Goal: Task Accomplishment & Management: Manage account settings

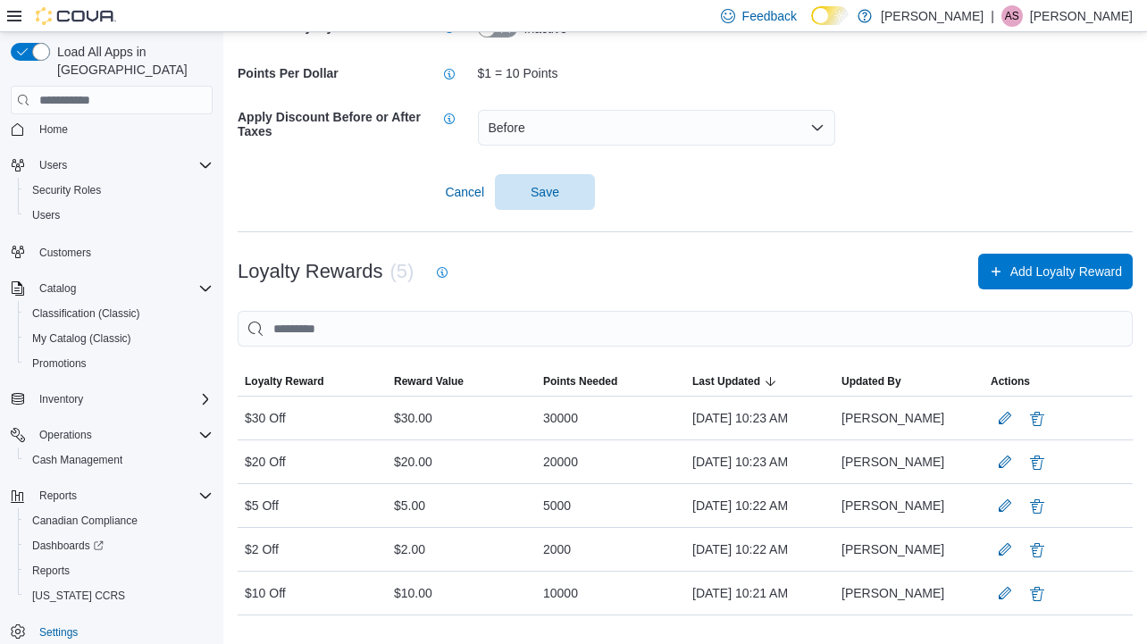
scroll to position [306, 0]
click at [64, 625] on span "Settings" at bounding box center [58, 632] width 38 height 14
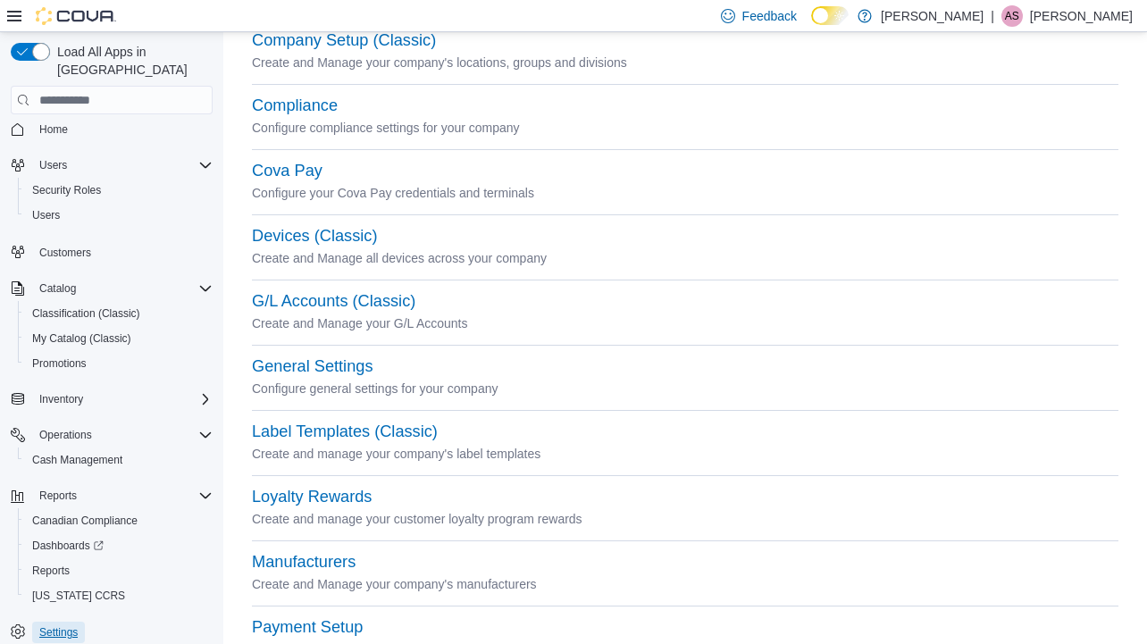
scroll to position [155, 0]
click at [324, 499] on button "Loyalty Rewards" at bounding box center [312, 499] width 120 height 19
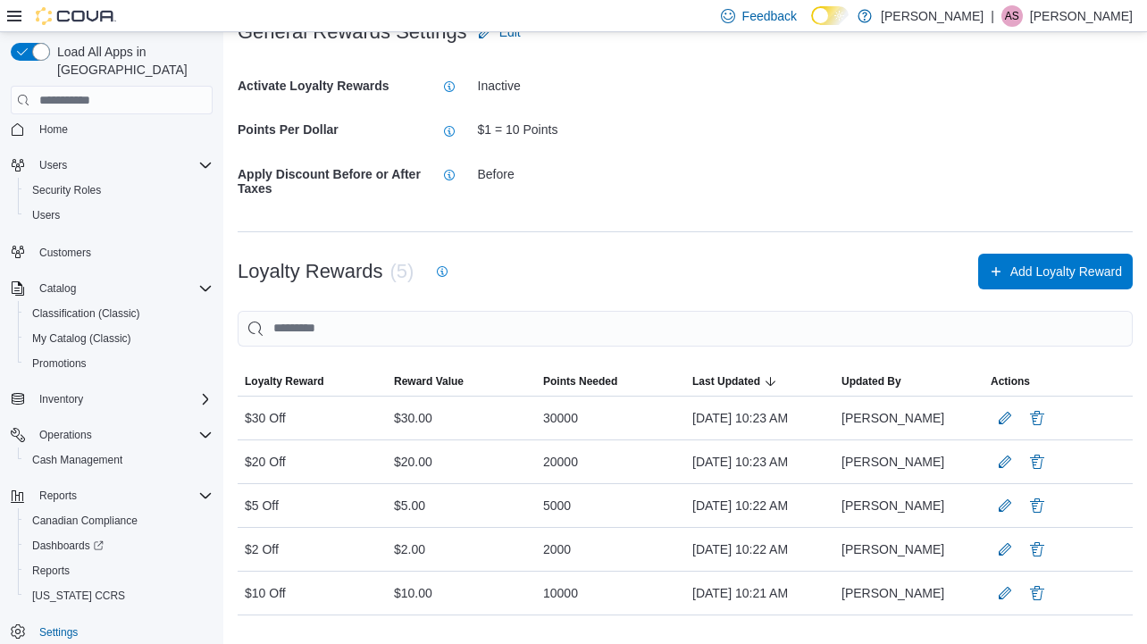
scroll to position [247, 0]
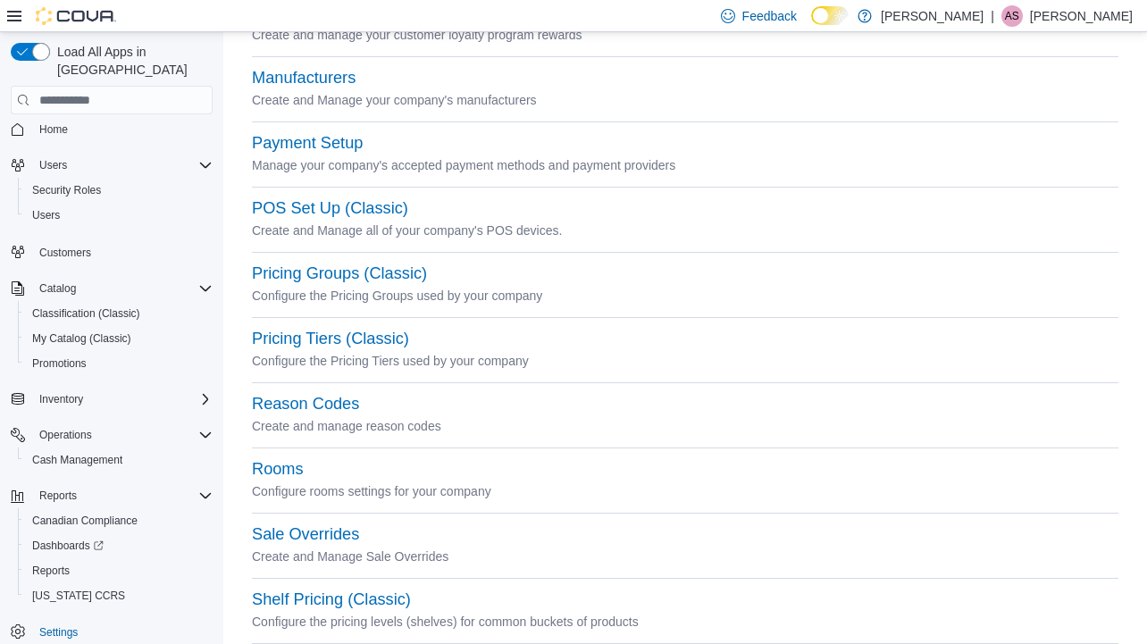
scroll to position [811, 0]
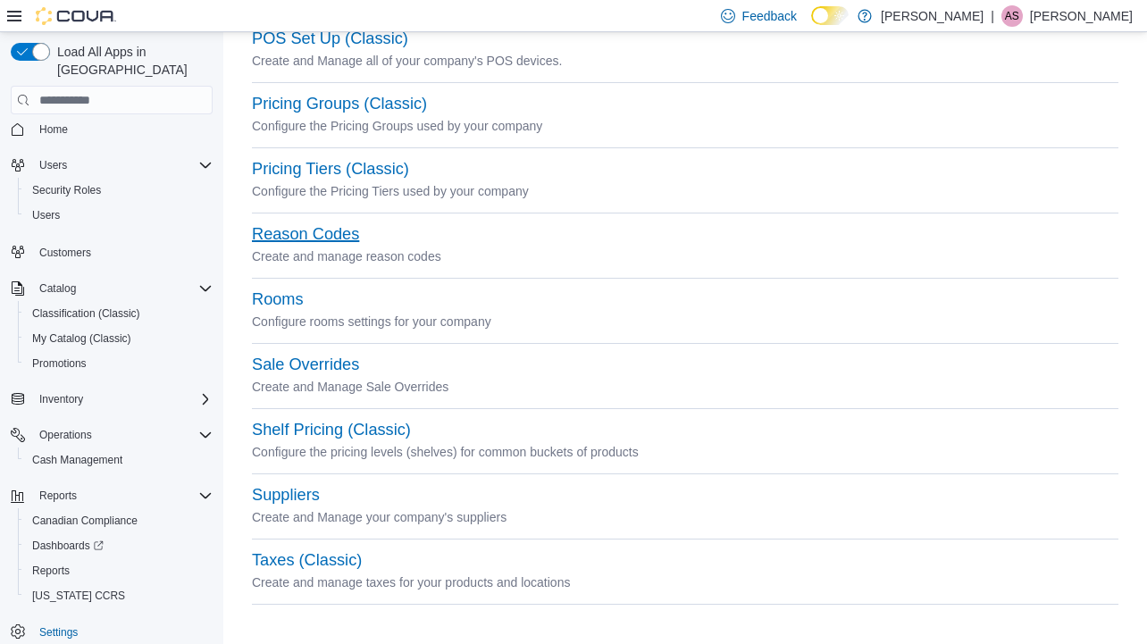
click at [318, 239] on button "Reason Codes" at bounding box center [305, 234] width 107 height 19
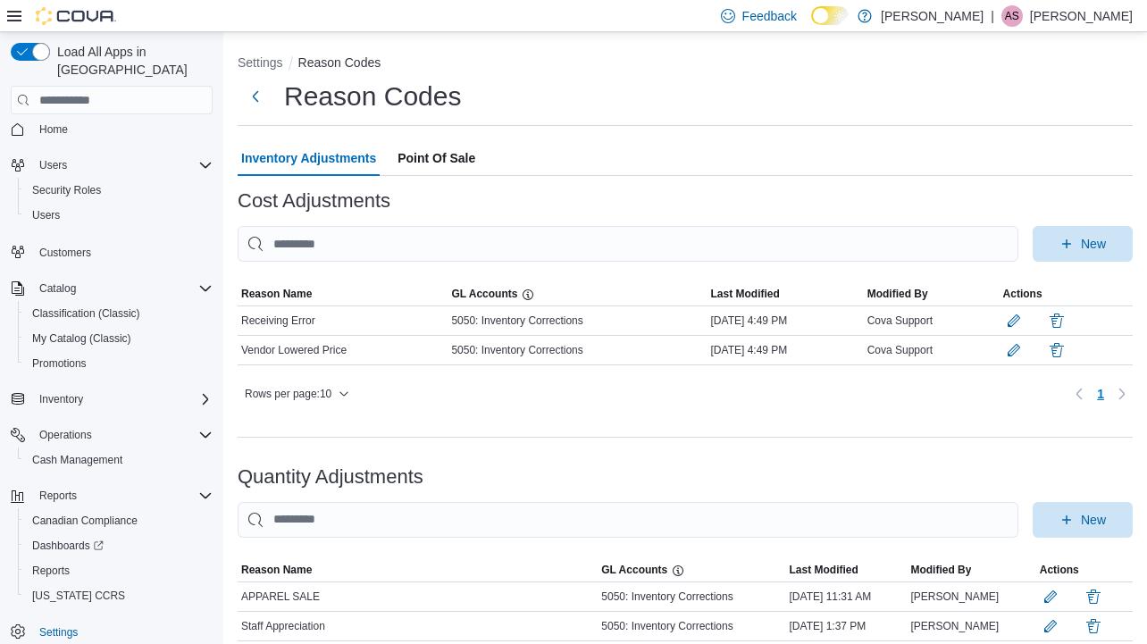
click at [438, 157] on span "Point Of Sale" at bounding box center [437, 158] width 78 height 36
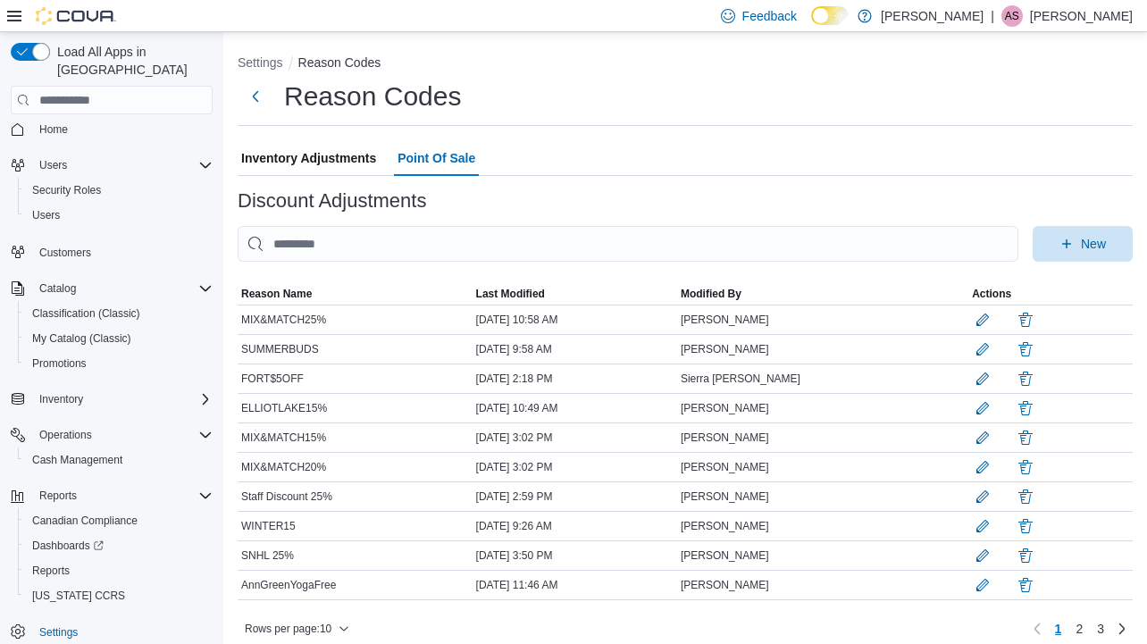
scroll to position [13, 0]
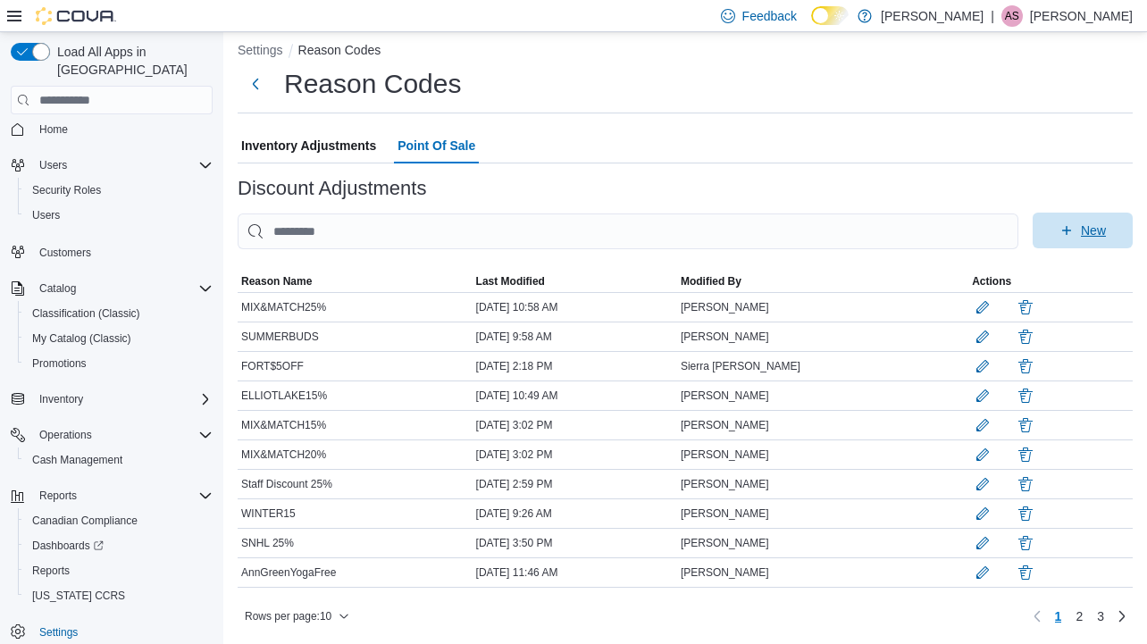
click at [1064, 222] on span "New" at bounding box center [1083, 231] width 79 height 36
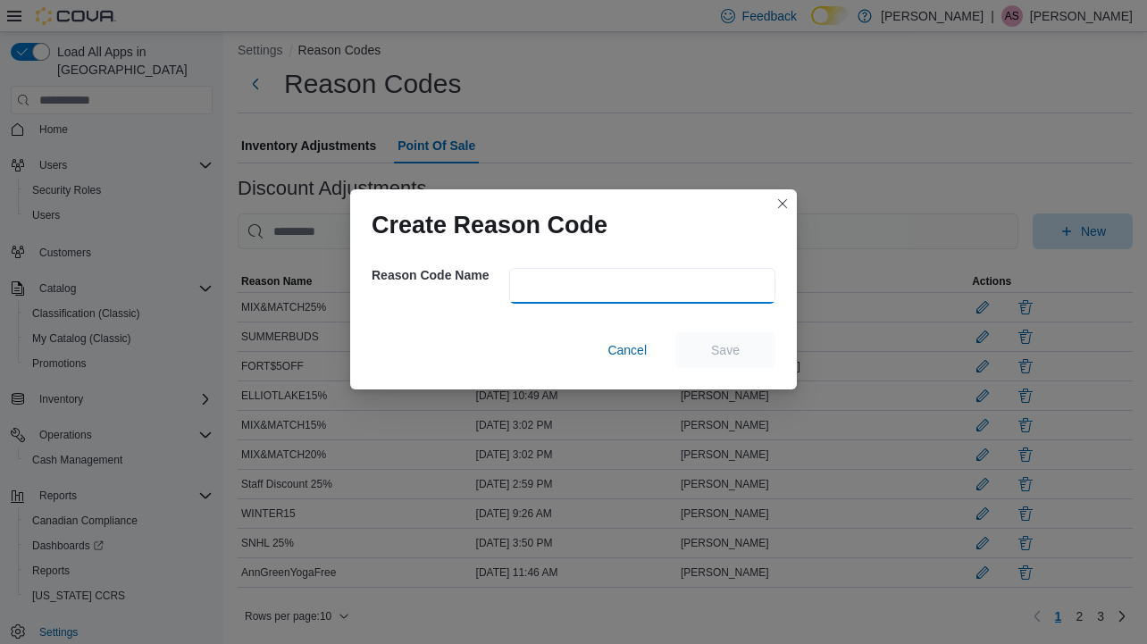
click at [633, 284] on input "text" at bounding box center [642, 286] width 266 height 36
click at [530, 297] on input "text" at bounding box center [642, 286] width 266 height 36
type input "*********"
click at [734, 348] on span "Save" at bounding box center [725, 349] width 29 height 18
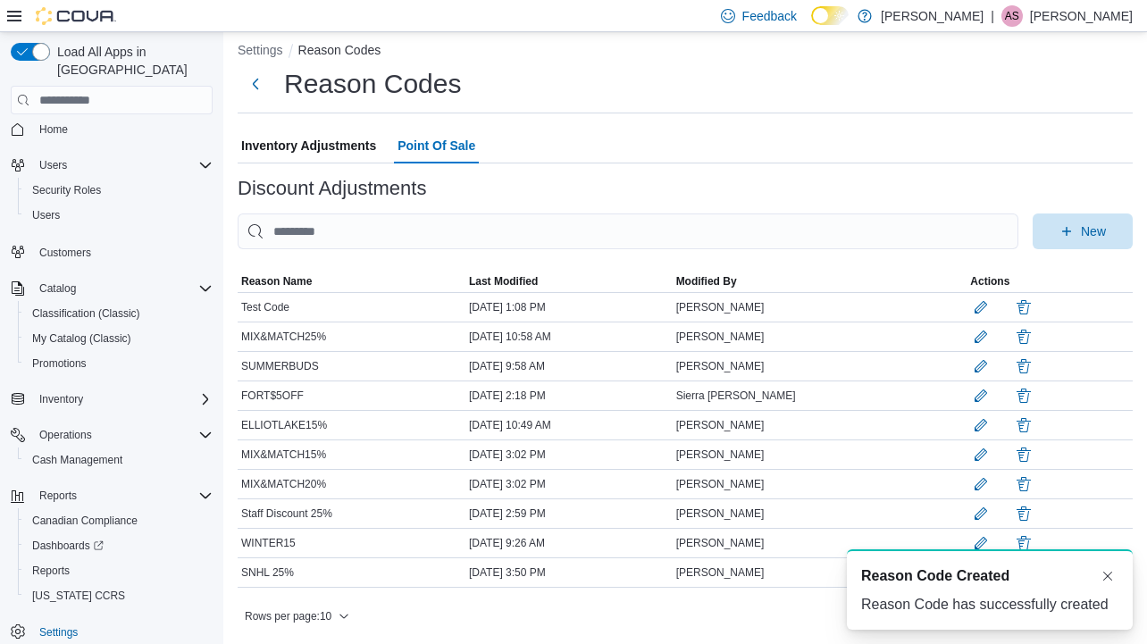
scroll to position [0, 0]
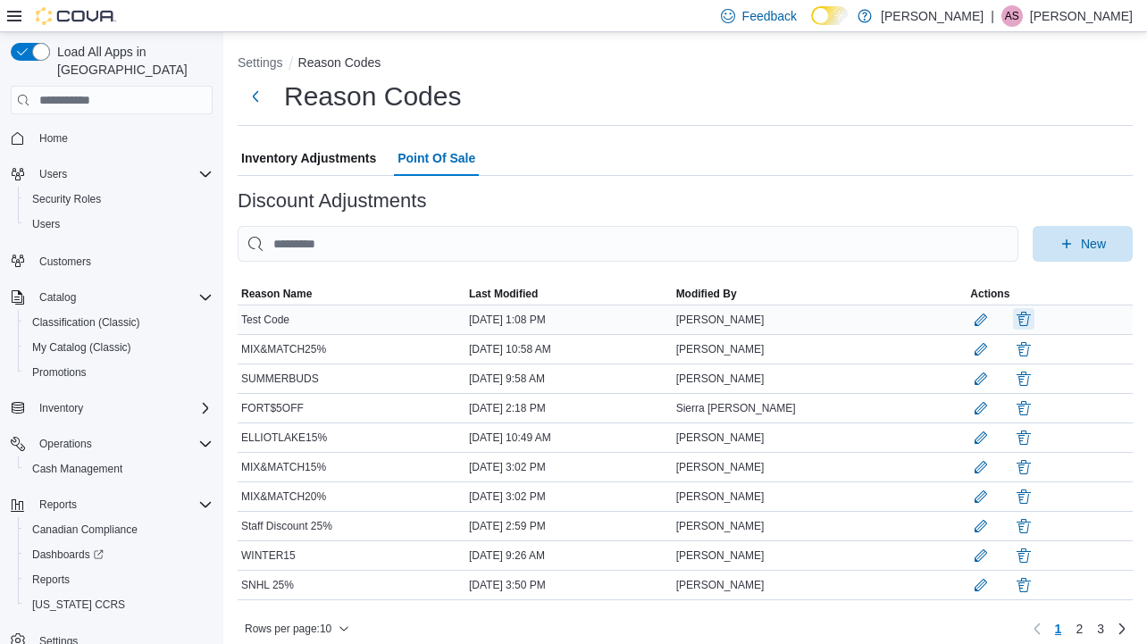
click at [1030, 324] on button "button" at bounding box center [1023, 318] width 21 height 21
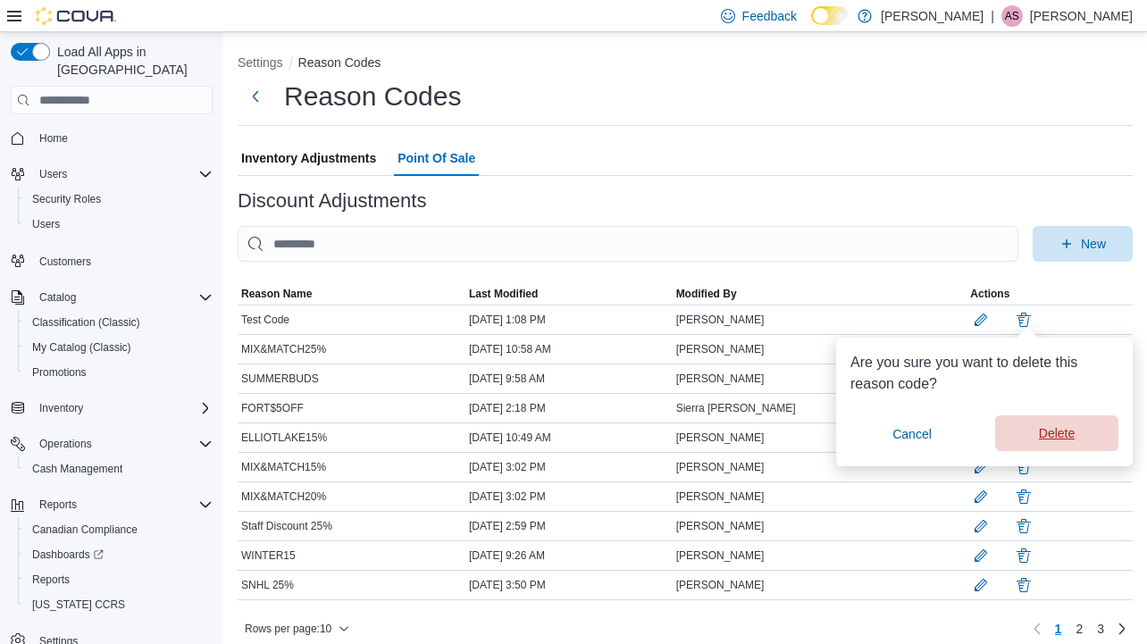
click at [1094, 435] on span "Delete" at bounding box center [1057, 433] width 102 height 36
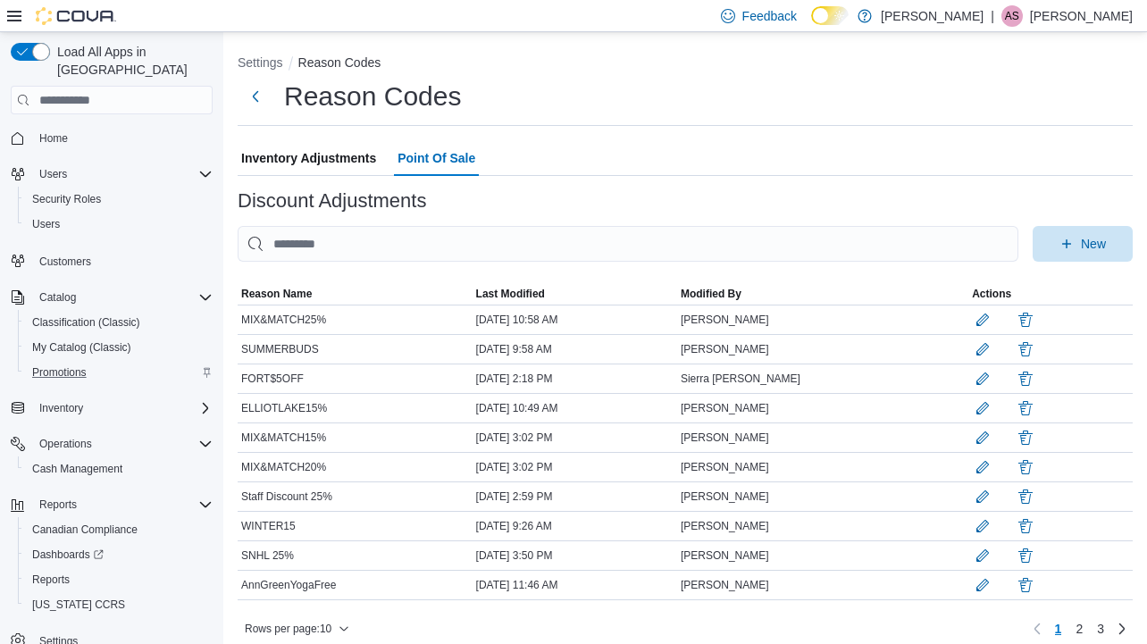
scroll to position [9, 0]
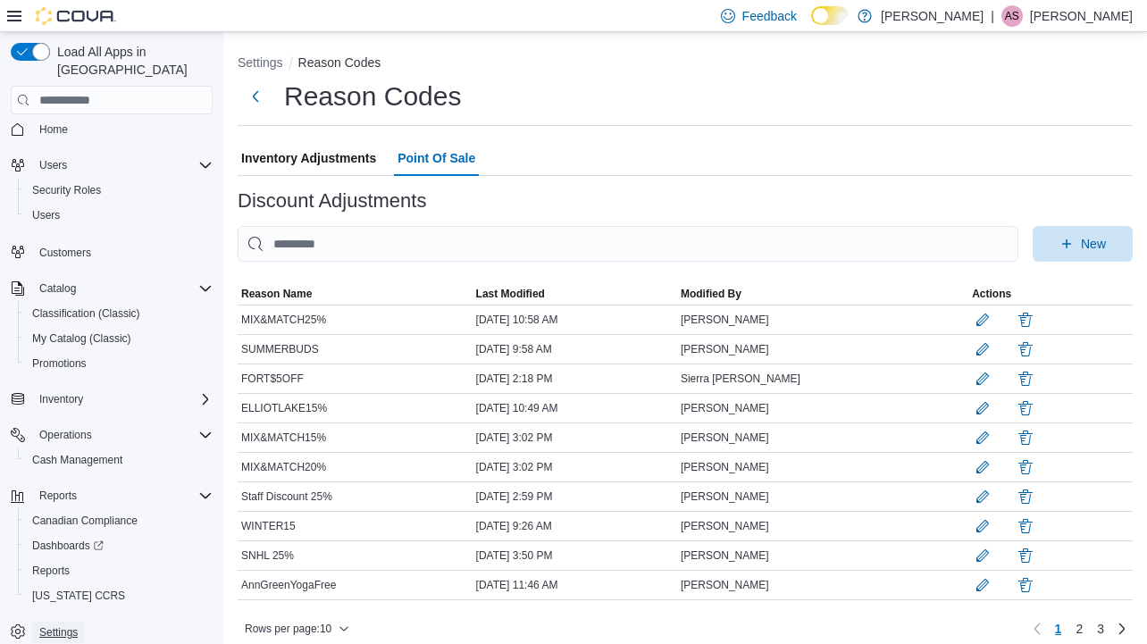
click at [63, 625] on span "Settings" at bounding box center [58, 632] width 38 height 14
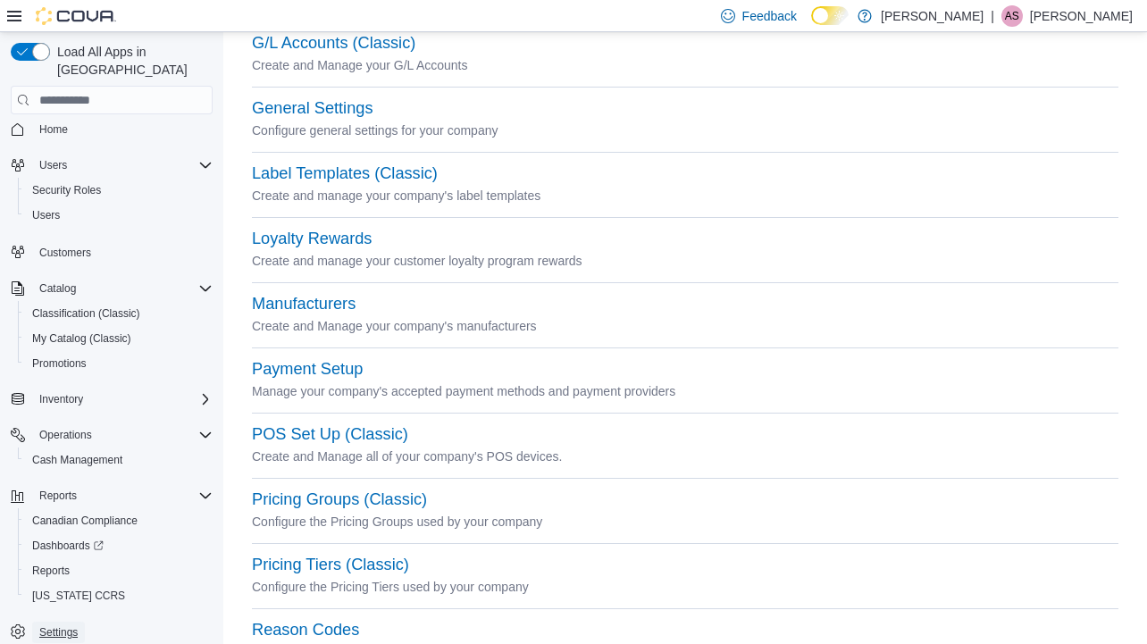
scroll to position [416, 0]
click at [343, 239] on button "Loyalty Rewards" at bounding box center [312, 238] width 120 height 19
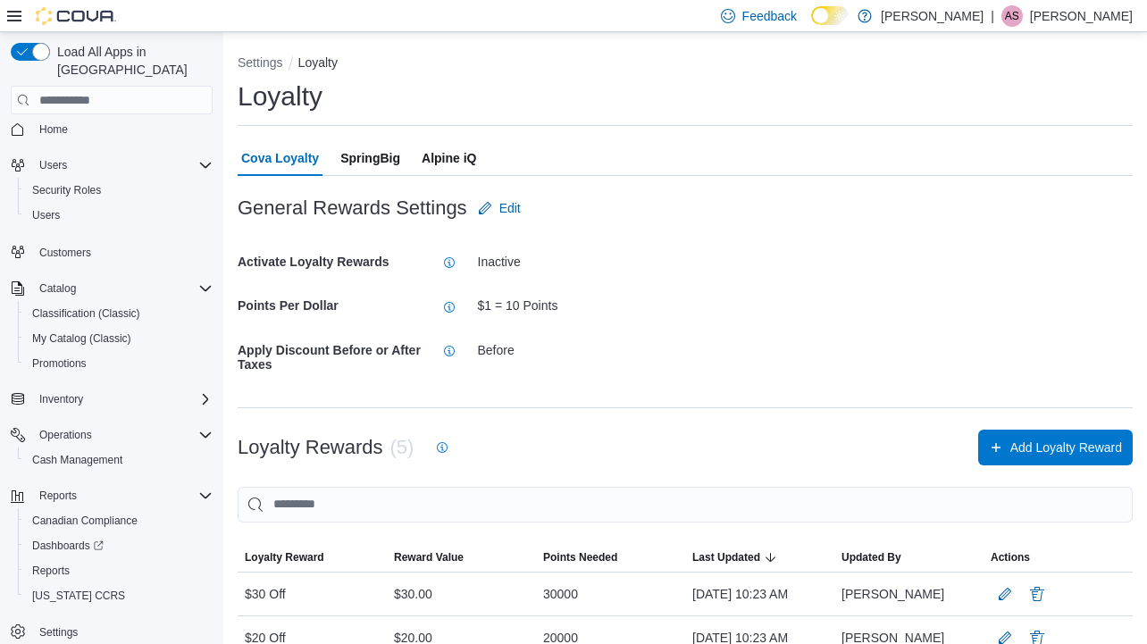
click at [449, 149] on span "Alpine iQ" at bounding box center [449, 158] width 55 height 36
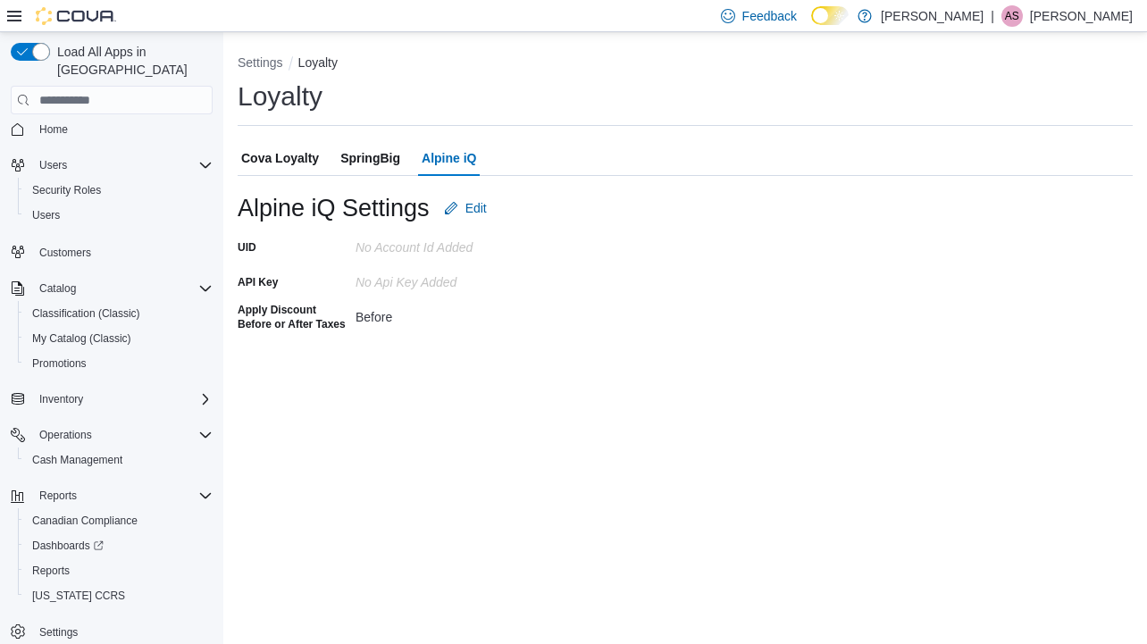
click at [378, 154] on span "SpringBig" at bounding box center [370, 158] width 60 height 36
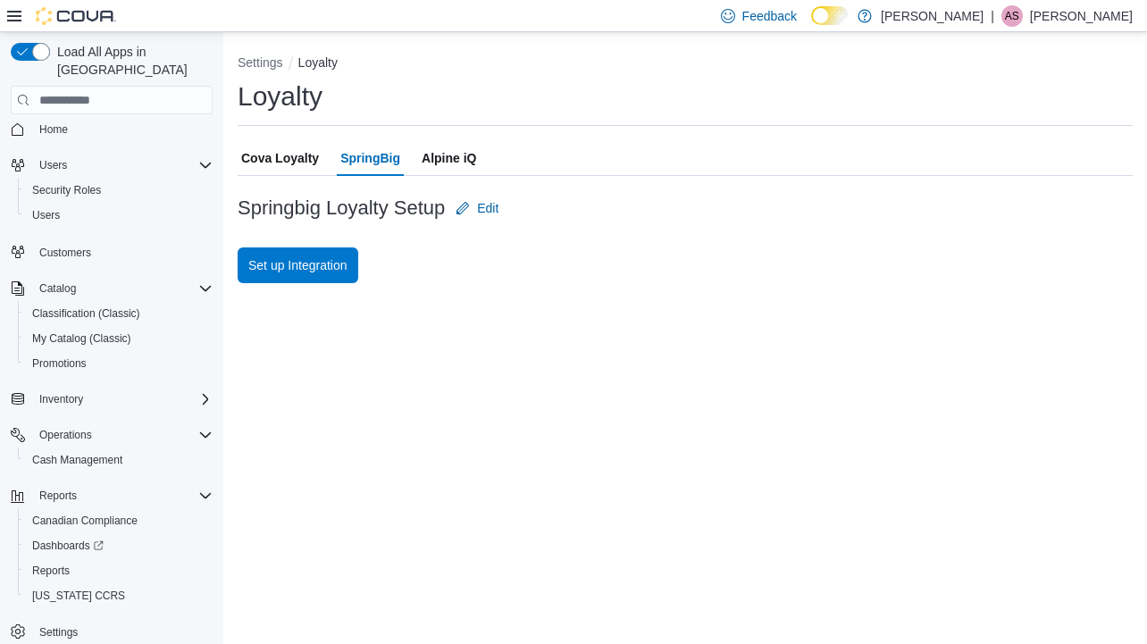
click at [268, 153] on span "Cova Loyalty" at bounding box center [280, 158] width 78 height 36
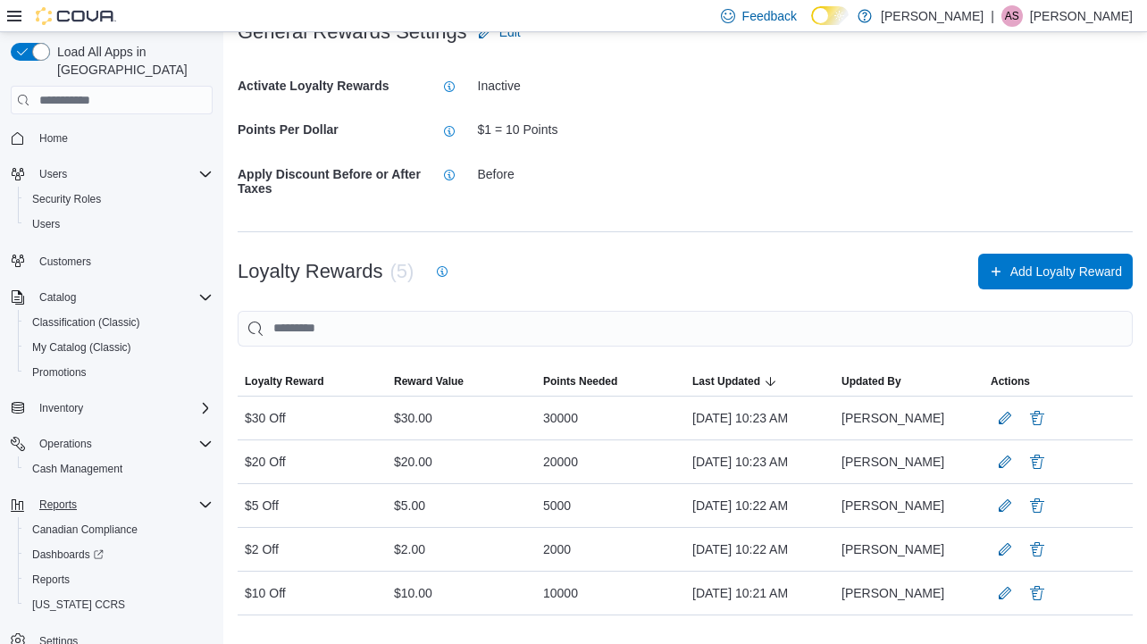
scroll to position [9, 0]
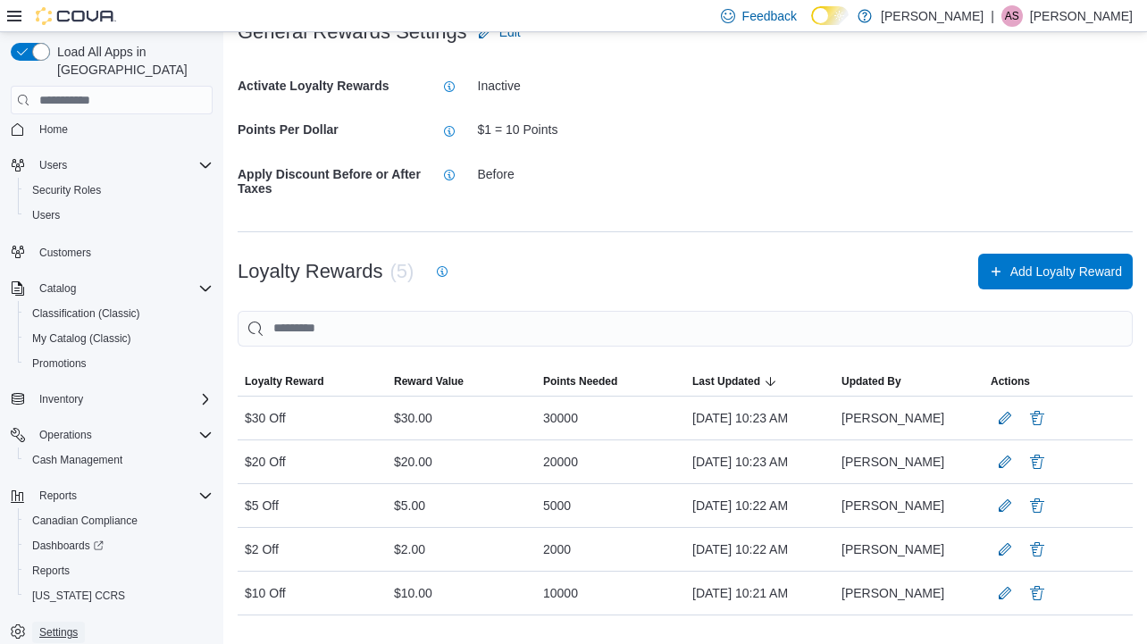
click at [61, 625] on span "Settings" at bounding box center [58, 632] width 38 height 14
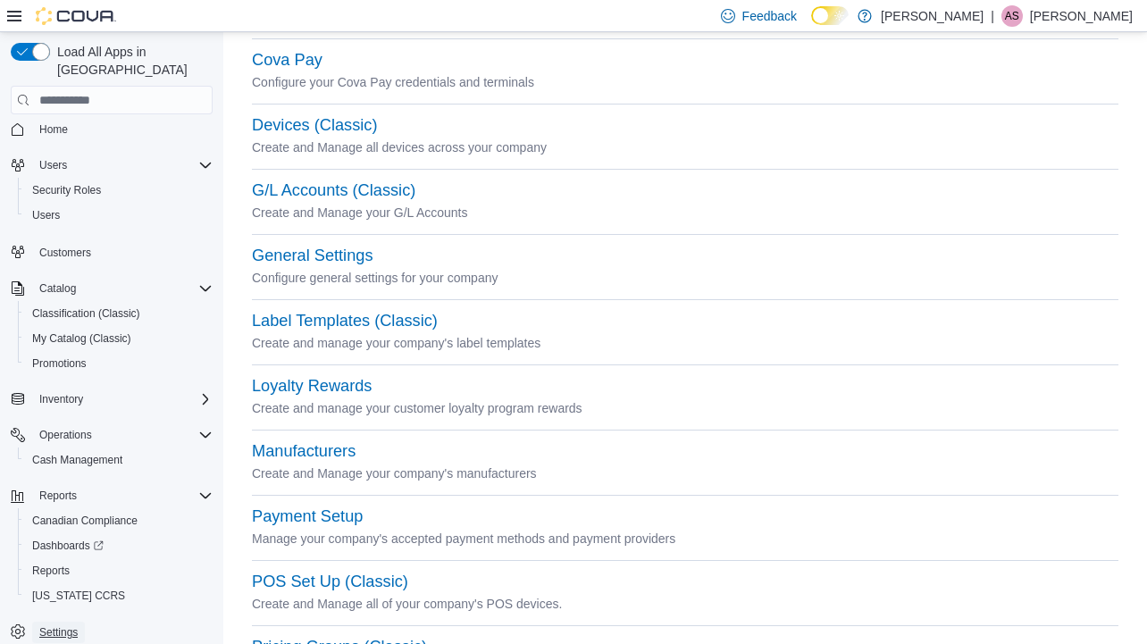
scroll to position [269, 0]
click at [349, 382] on button "Loyalty Rewards" at bounding box center [312, 385] width 120 height 19
